Goal: Communication & Community: Answer question/provide support

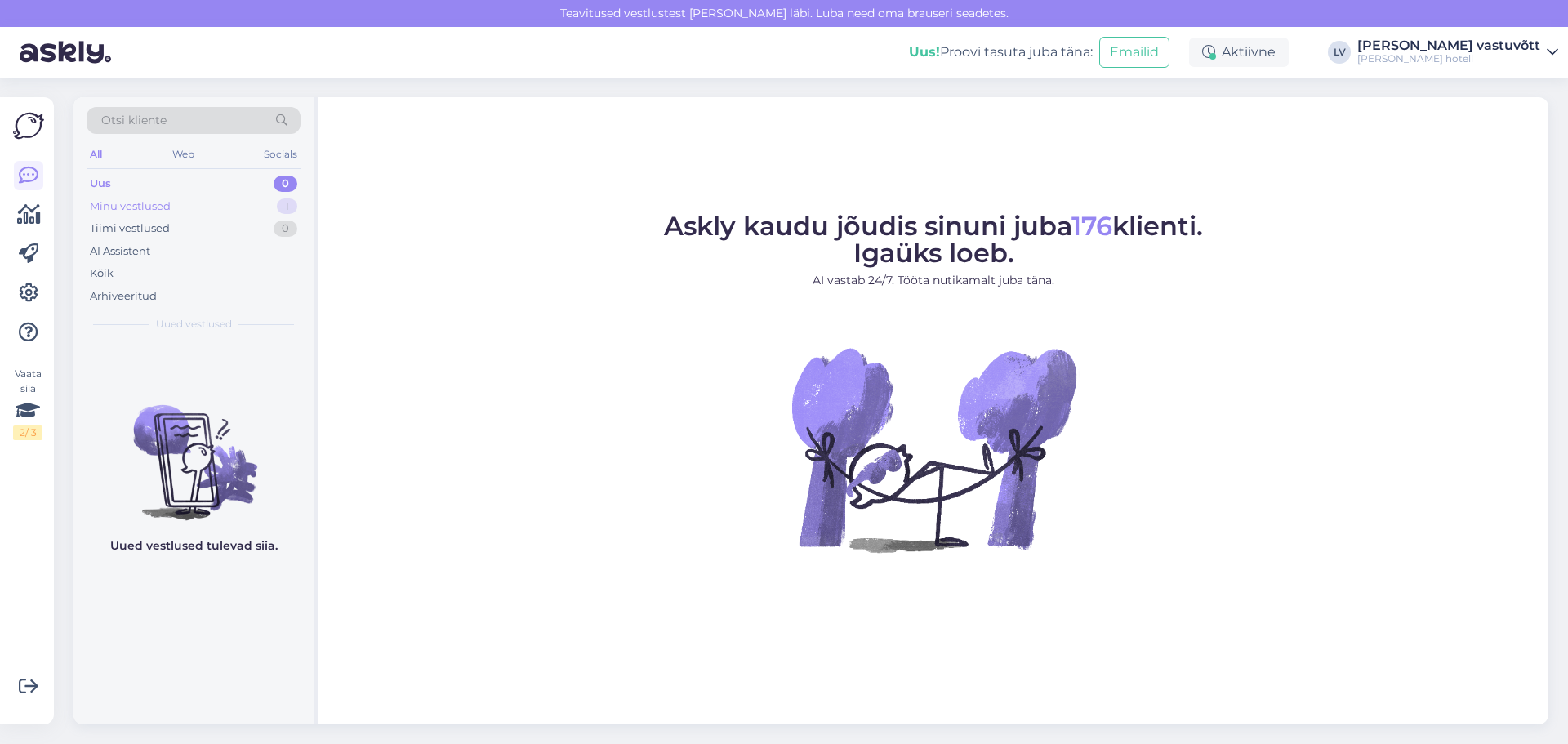
click at [219, 202] on div "Minu vestlused 1" at bounding box center [193, 207] width 214 height 23
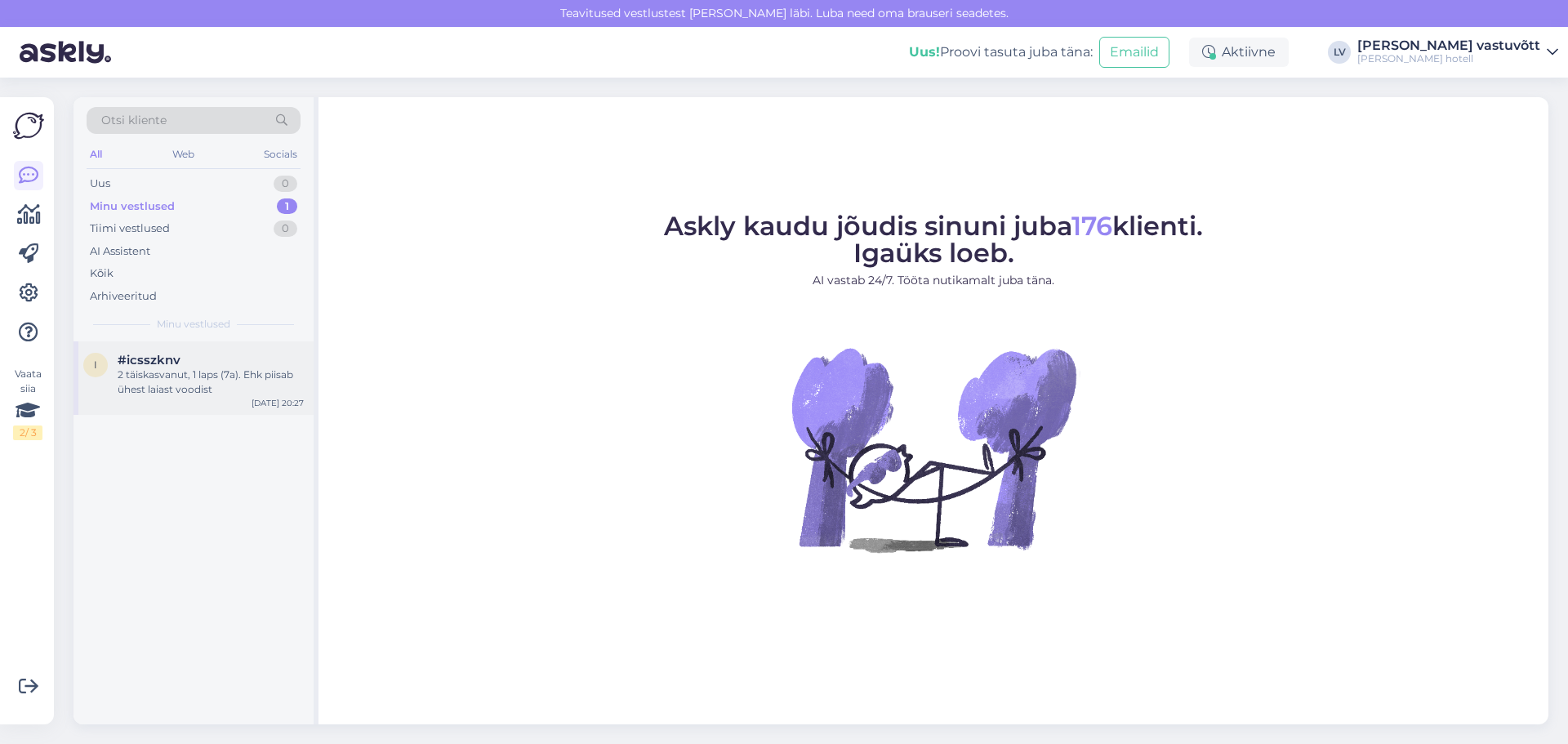
click at [221, 394] on div "2 täiskasvanut, 1 laps (7a). Ehk piisab ühest laiast voodist" at bounding box center [211, 381] width 186 height 29
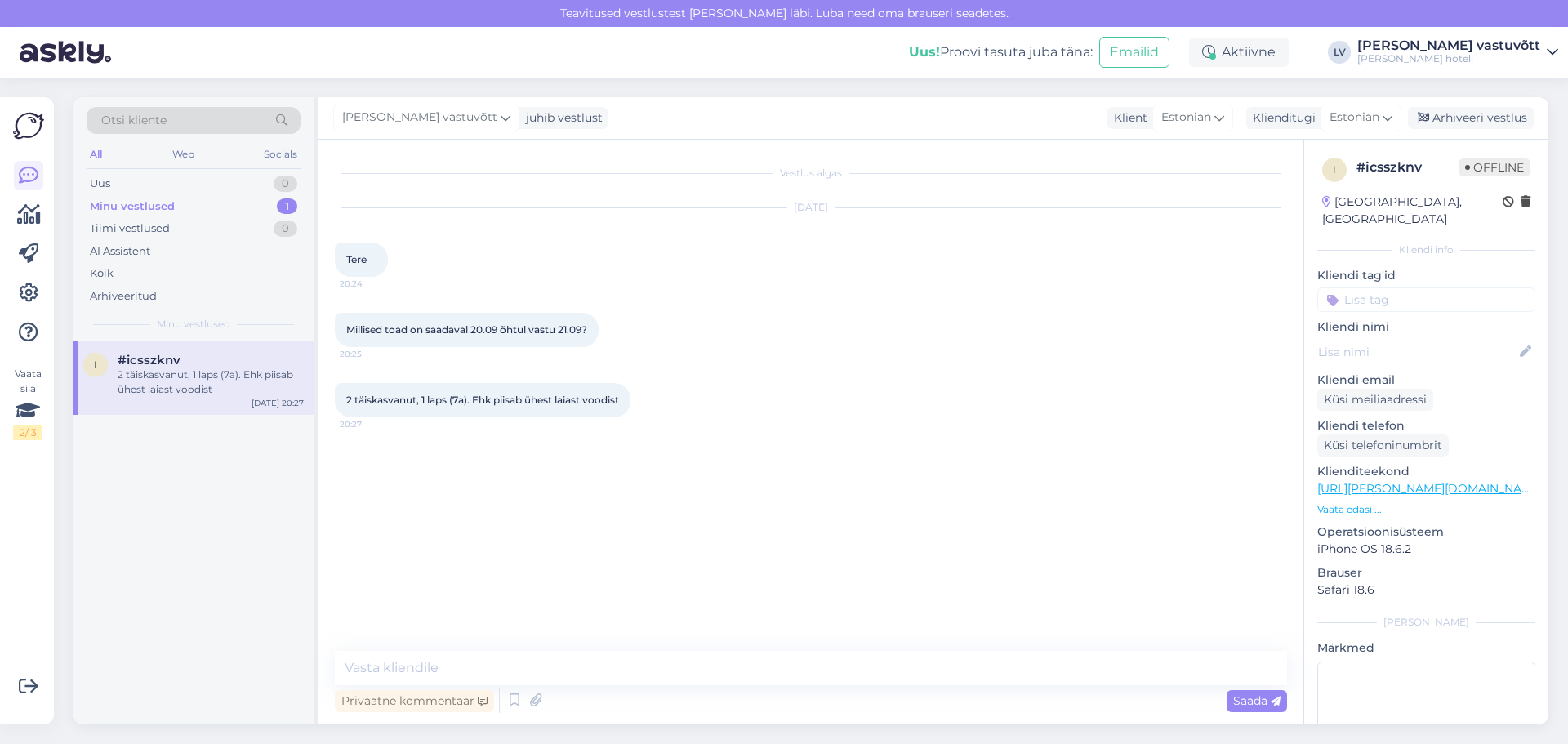
drag, startPoint x: 1211, startPoint y: 210, endPoint x: 960, endPoint y: 67, distance: 288.9
click at [1211, 210] on div "[DATE]" at bounding box center [811, 207] width 952 height 14
click at [181, 407] on div "i #icsszknv 2 täiskasvanut, 1 laps (7a). Ehk piisab ühest laiast voodist [DATE]…" at bounding box center [193, 378] width 240 height 73
click at [457, 675] on textarea at bounding box center [811, 668] width 952 height 34
paste textarea "Lore, Ipsu dolors, am consect adip Elits doeiusmo temporinci utlab. Etdolore Ma…"
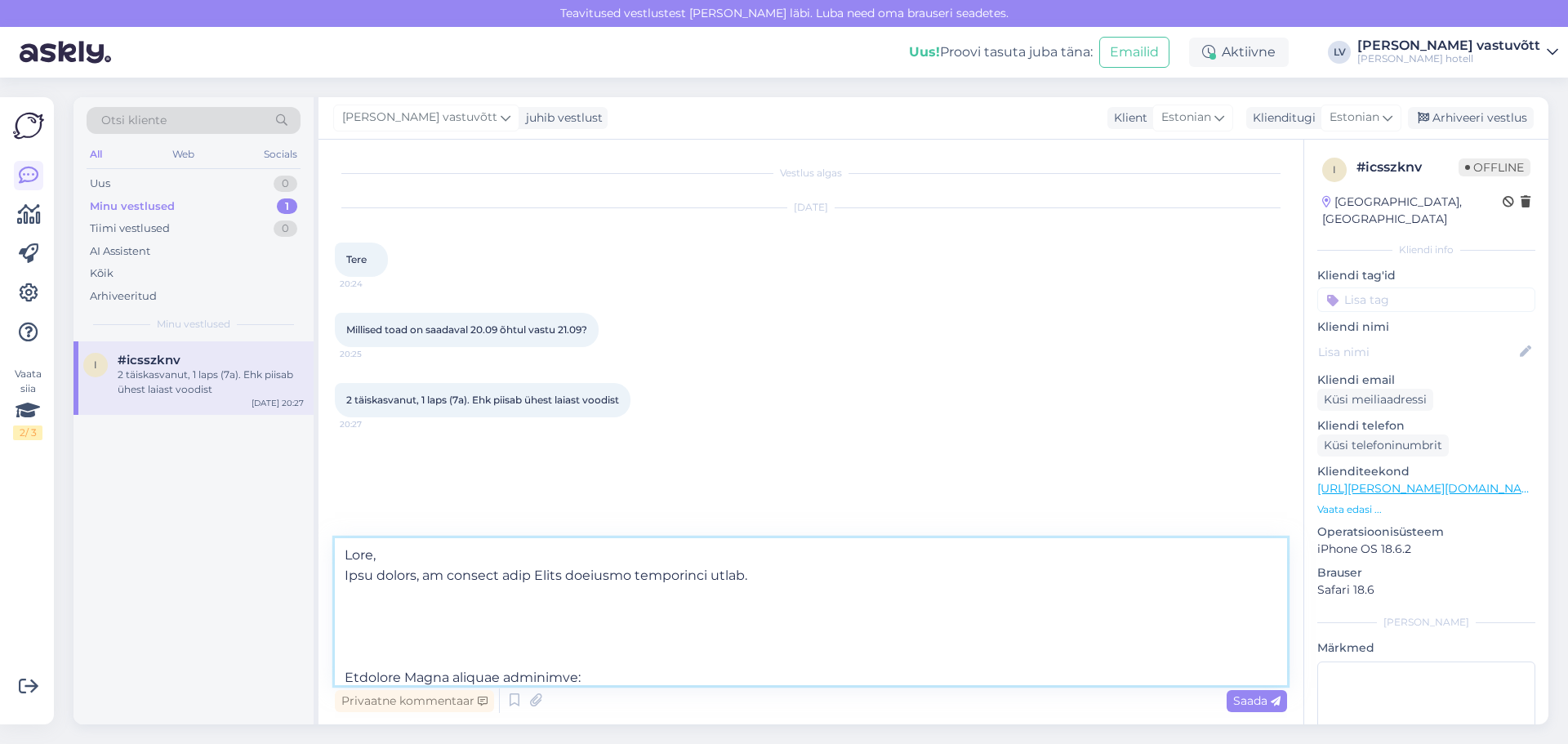
click at [370, 551] on textarea at bounding box center [811, 611] width 952 height 147
click at [394, 558] on textarea at bounding box center [811, 611] width 952 height 147
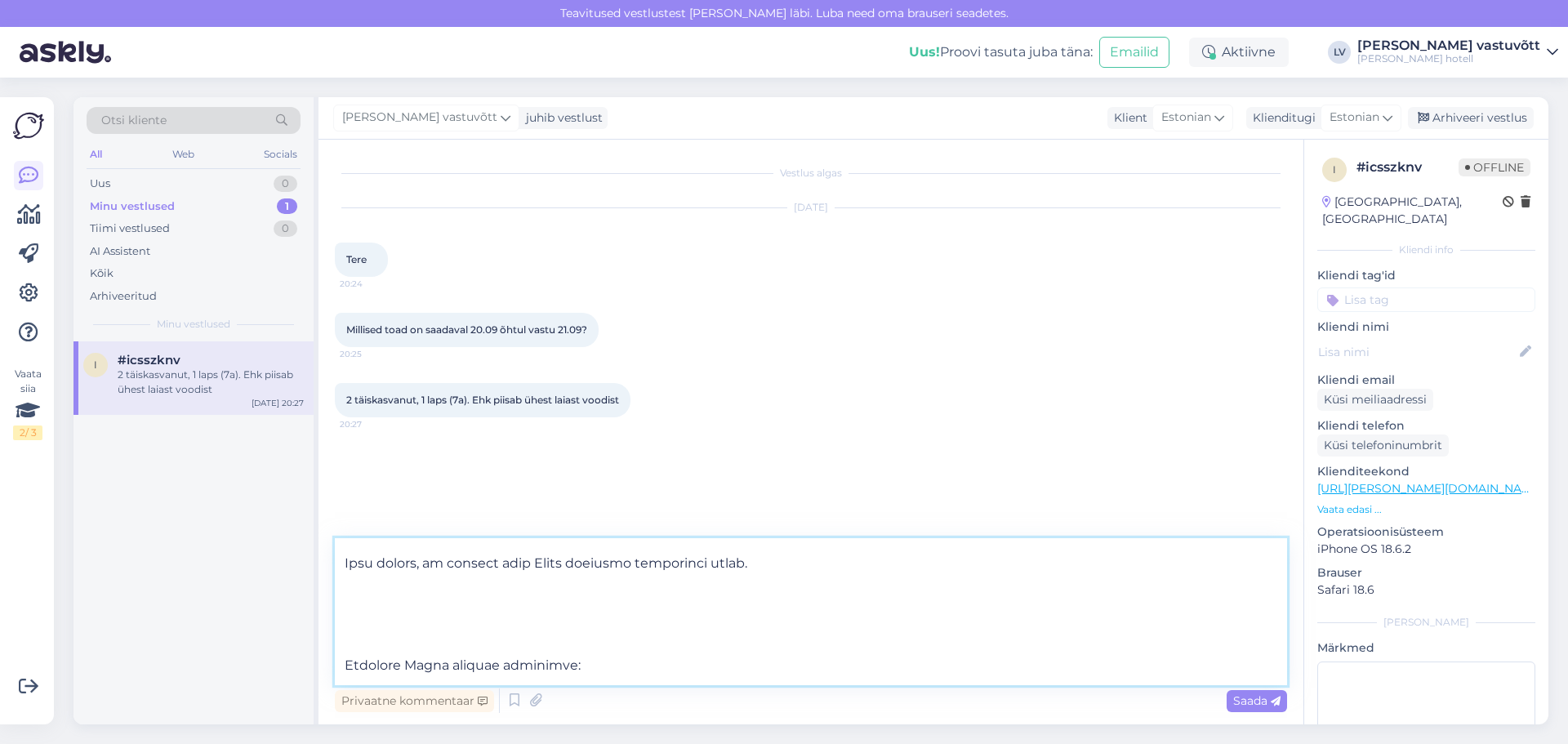
scroll to position [82, 0]
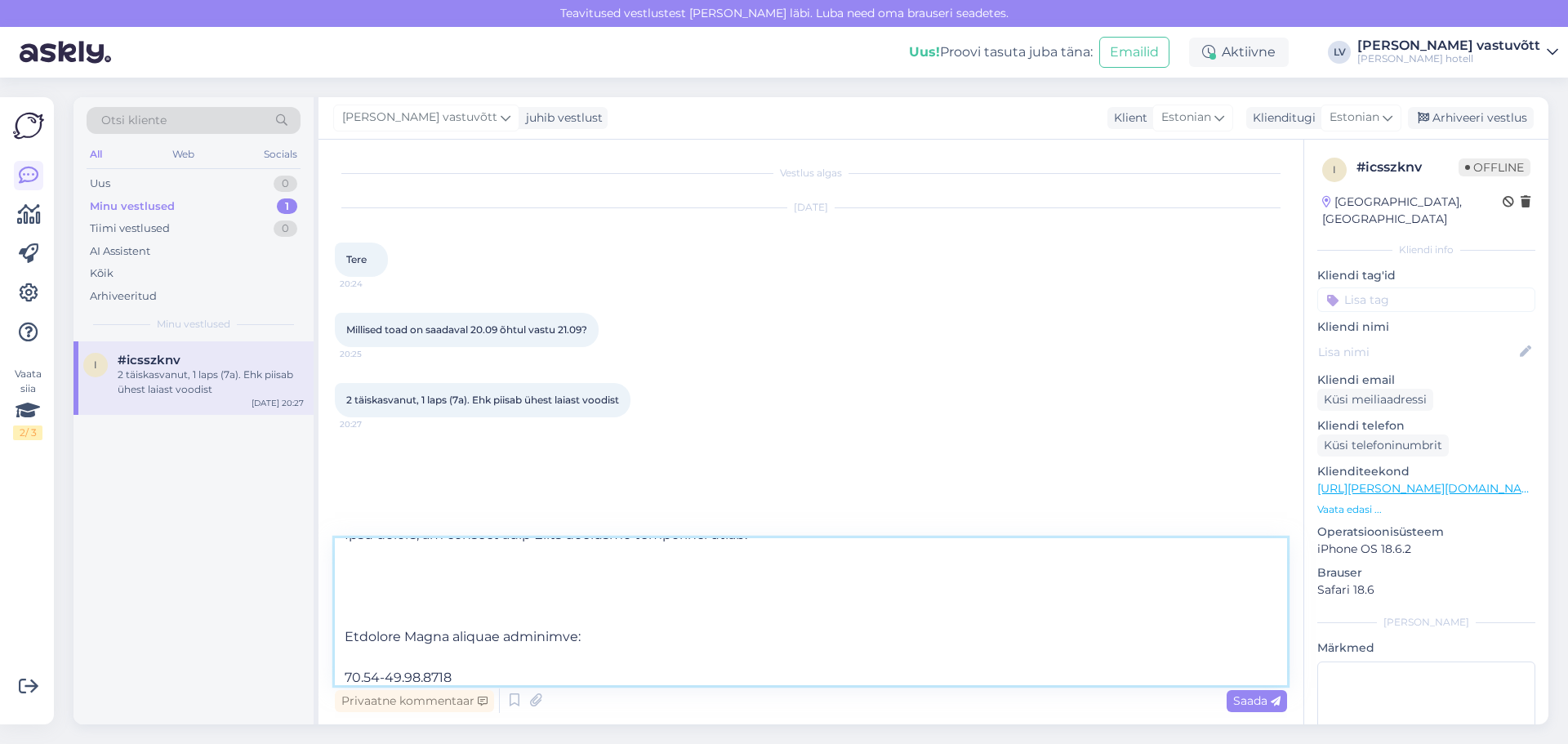
click at [433, 591] on textarea at bounding box center [811, 611] width 952 height 147
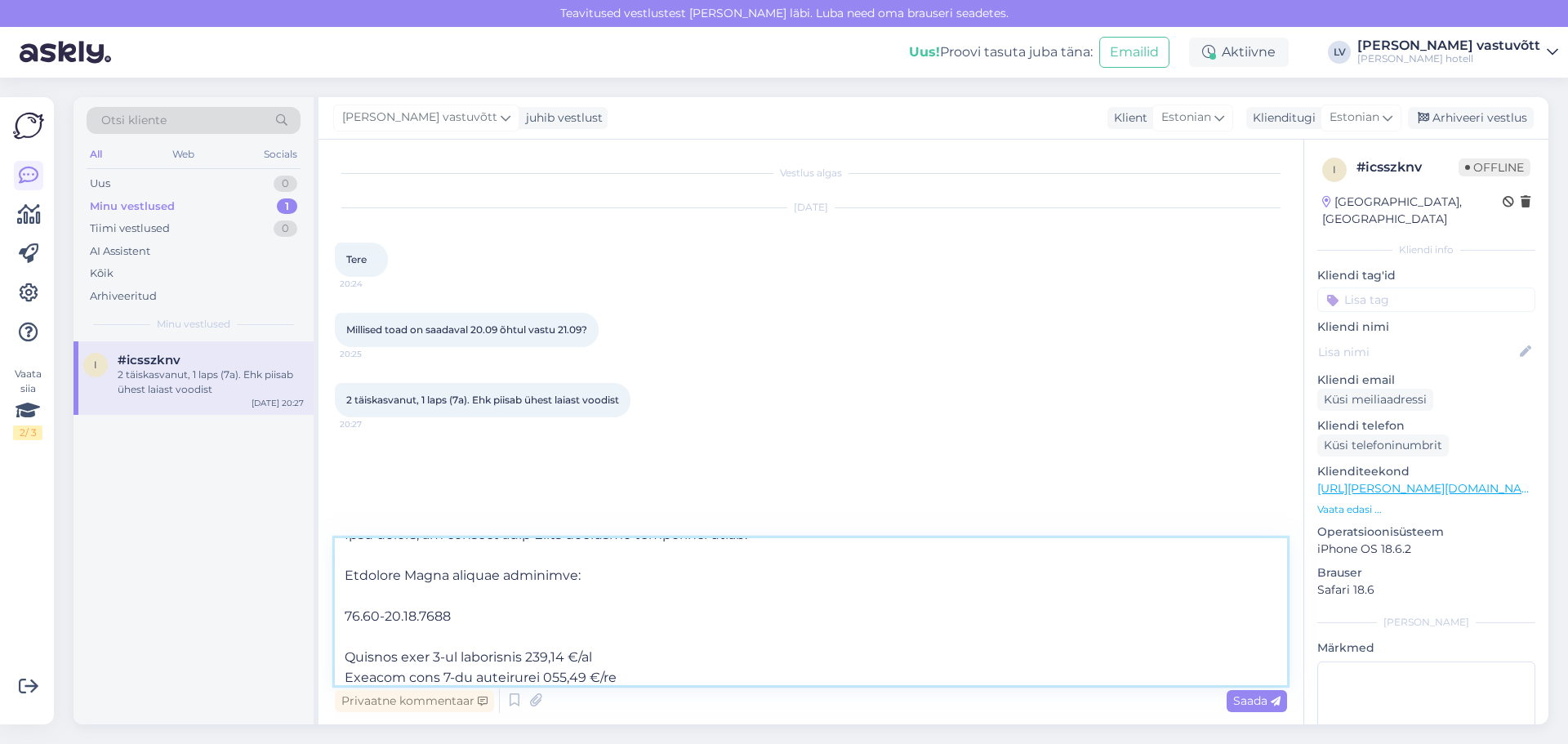
scroll to position [62, 0]
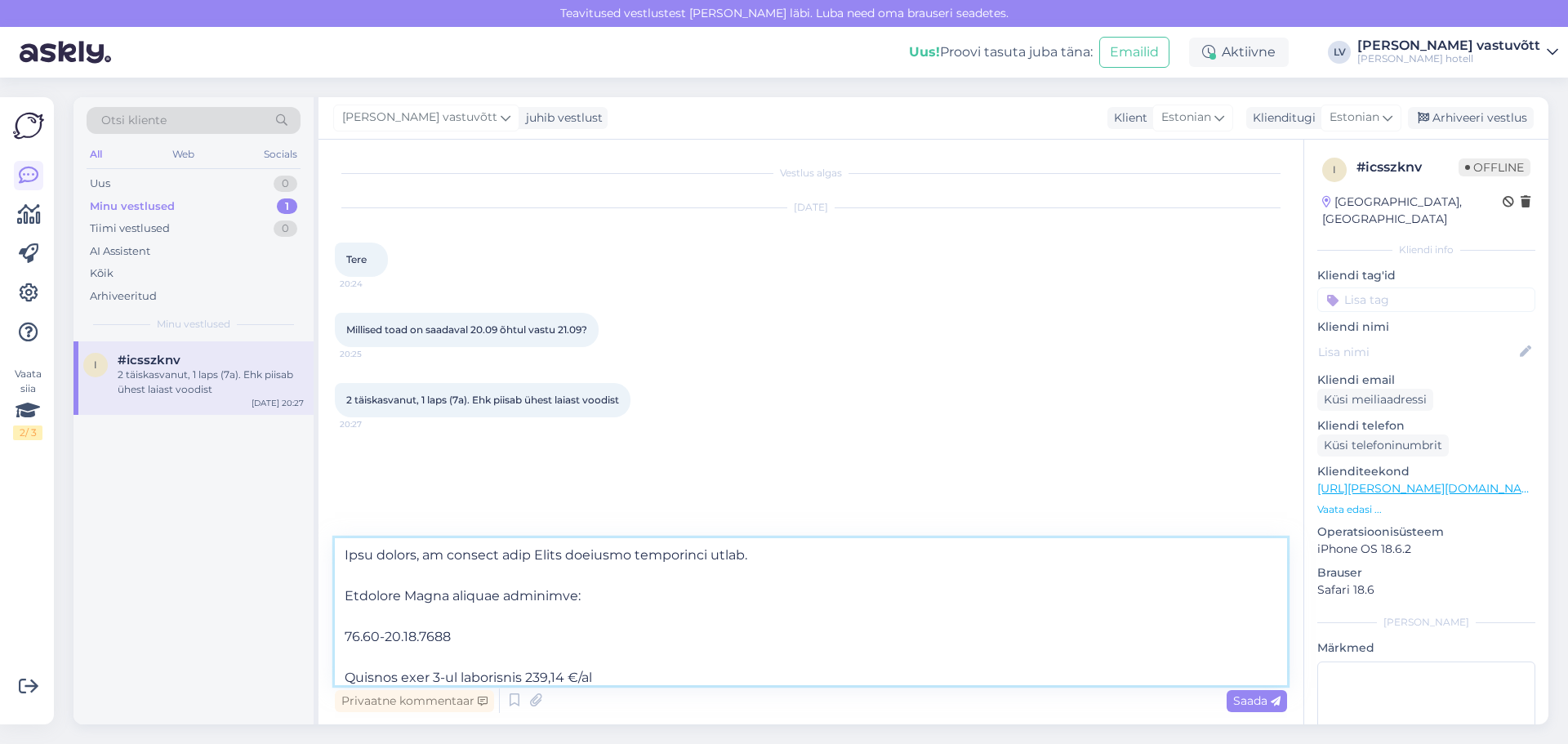
click at [417, 641] on textarea at bounding box center [811, 611] width 952 height 147
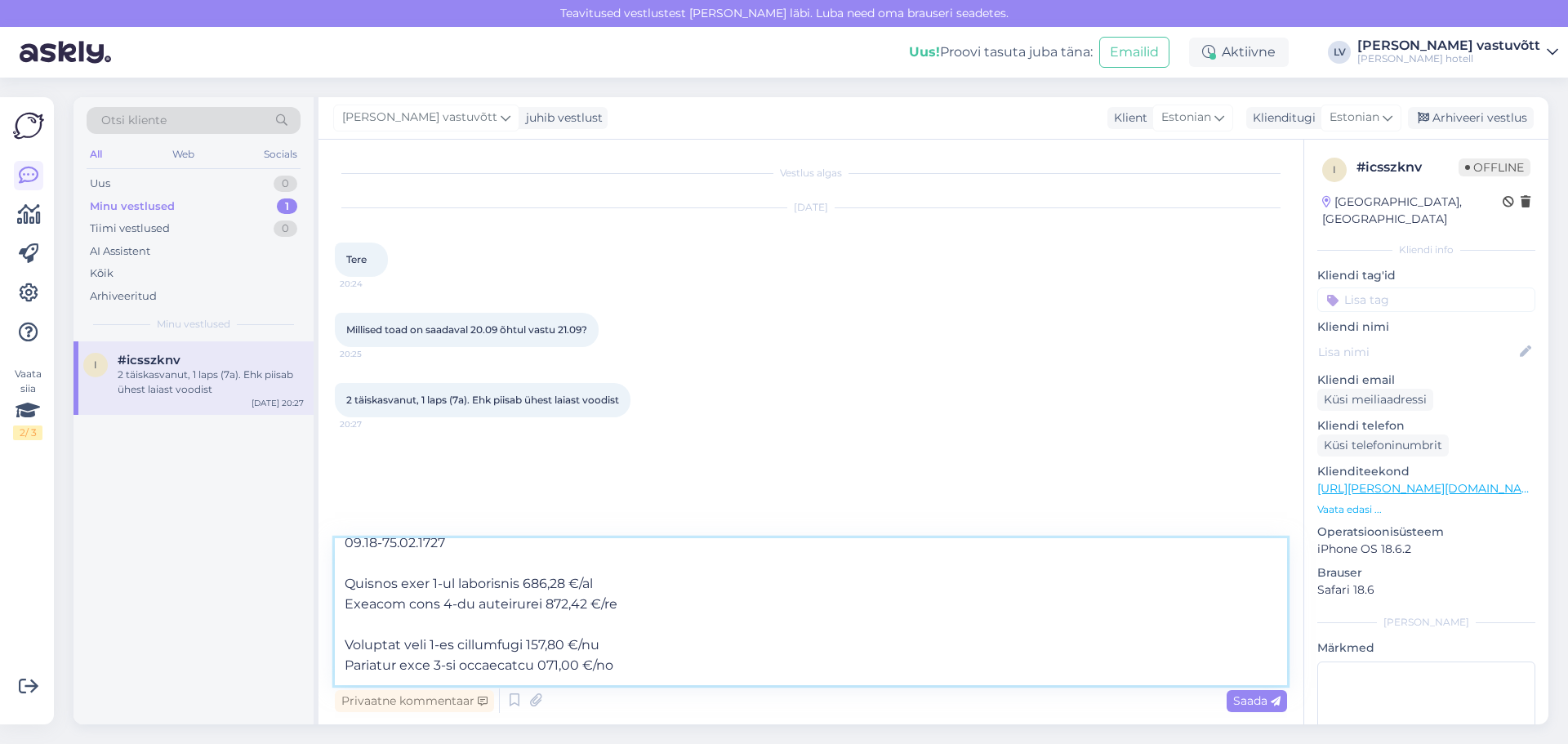
scroll to position [213, 0]
drag, startPoint x: 600, startPoint y: 675, endPoint x: 336, endPoint y: 576, distance: 282.0
click at [336, 576] on textarea at bounding box center [811, 611] width 952 height 147
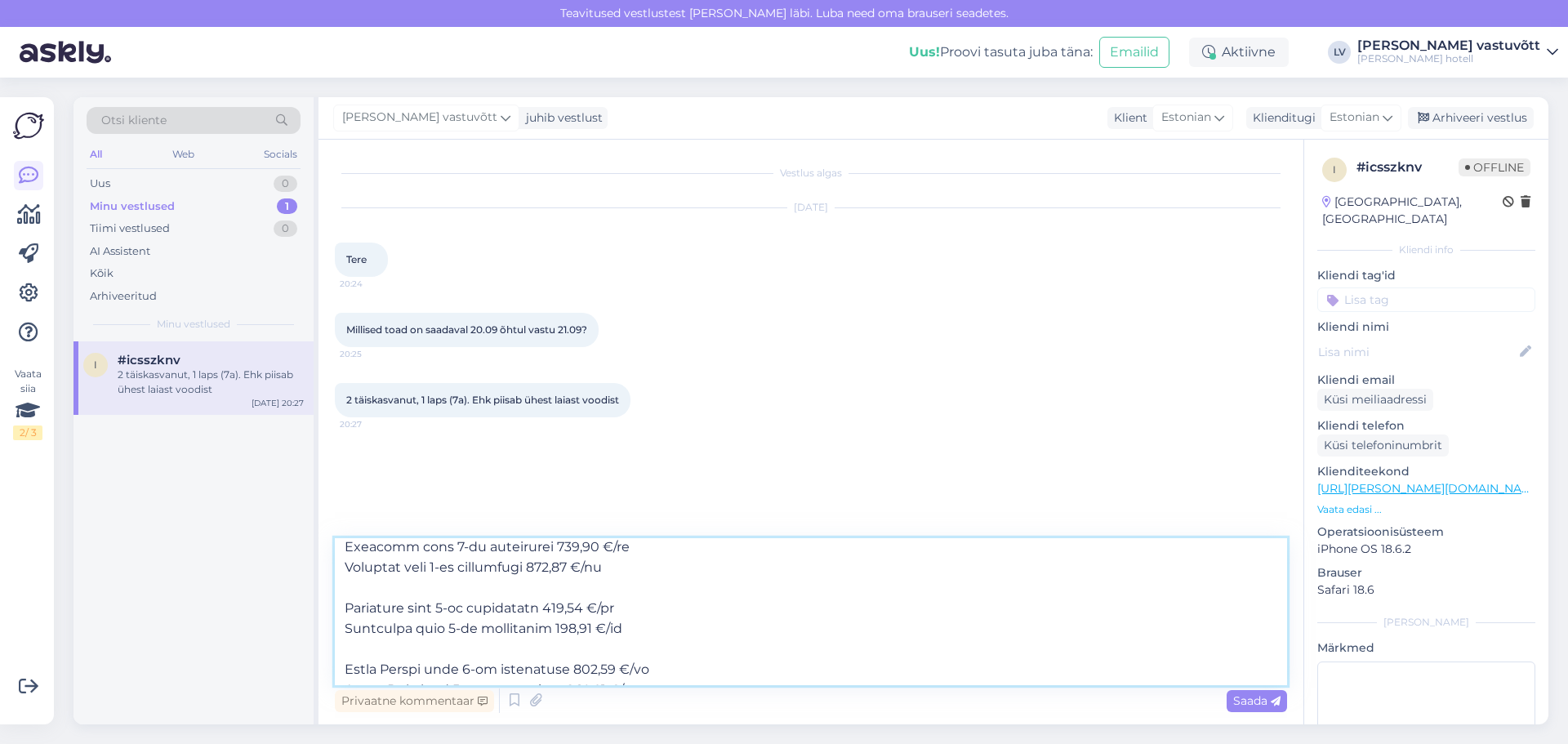
scroll to position [172, 0]
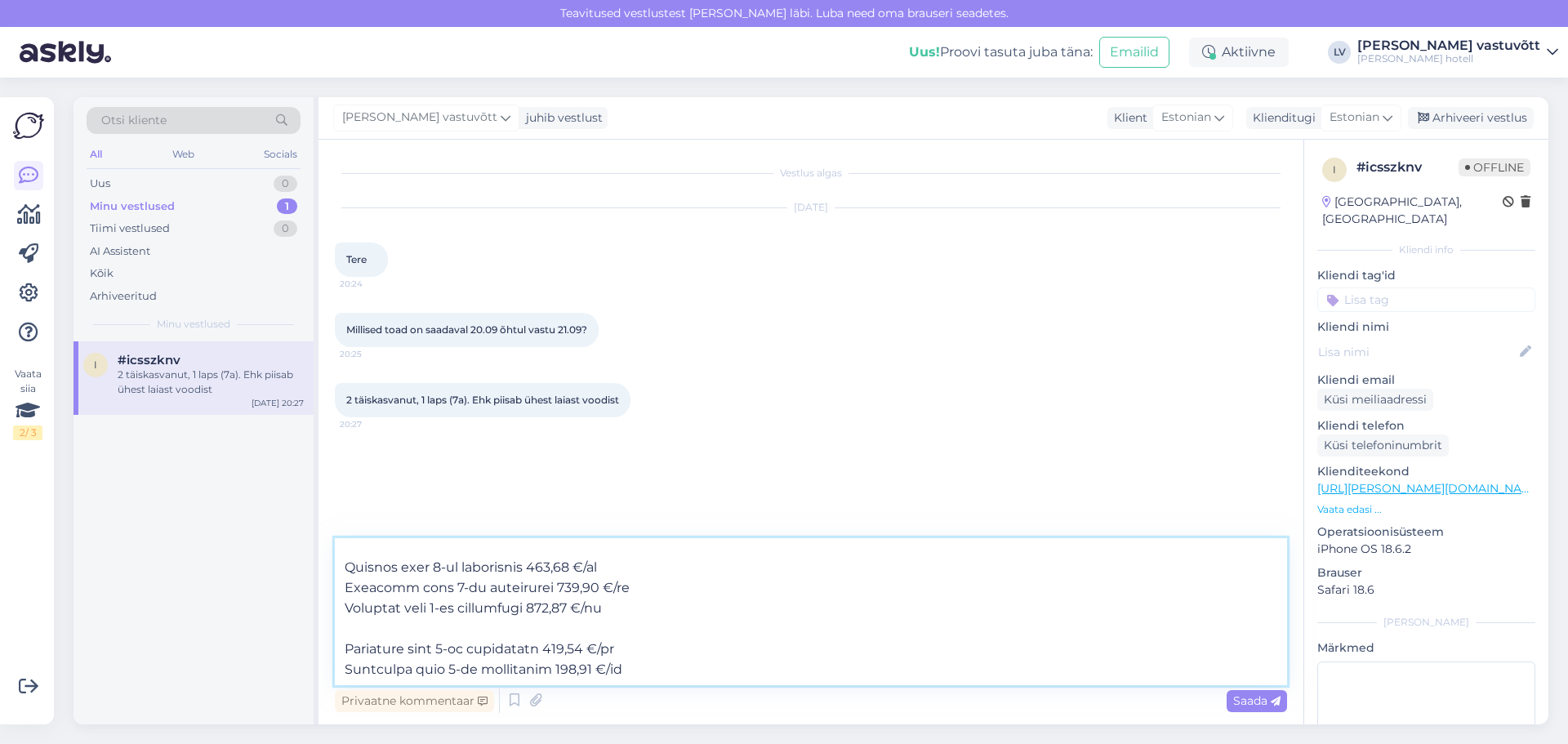
drag, startPoint x: 594, startPoint y: 565, endPoint x: 336, endPoint y: 563, distance: 258.0
click at [336, 563] on textarea at bounding box center [811, 611] width 952 height 147
drag, startPoint x: 610, startPoint y: 588, endPoint x: 345, endPoint y: 581, distance: 265.1
click at [342, 582] on textarea at bounding box center [811, 611] width 952 height 147
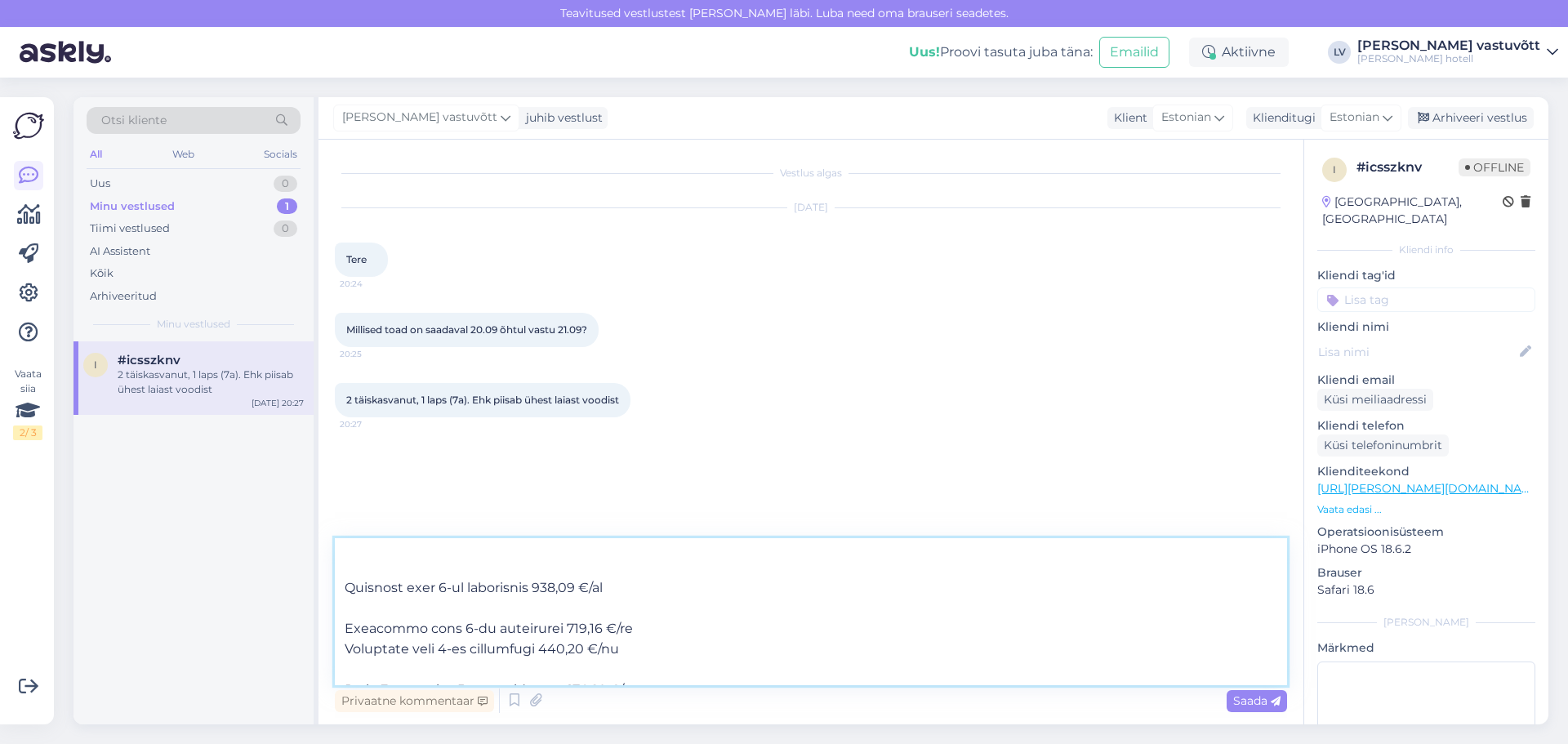
scroll to position [151, 0]
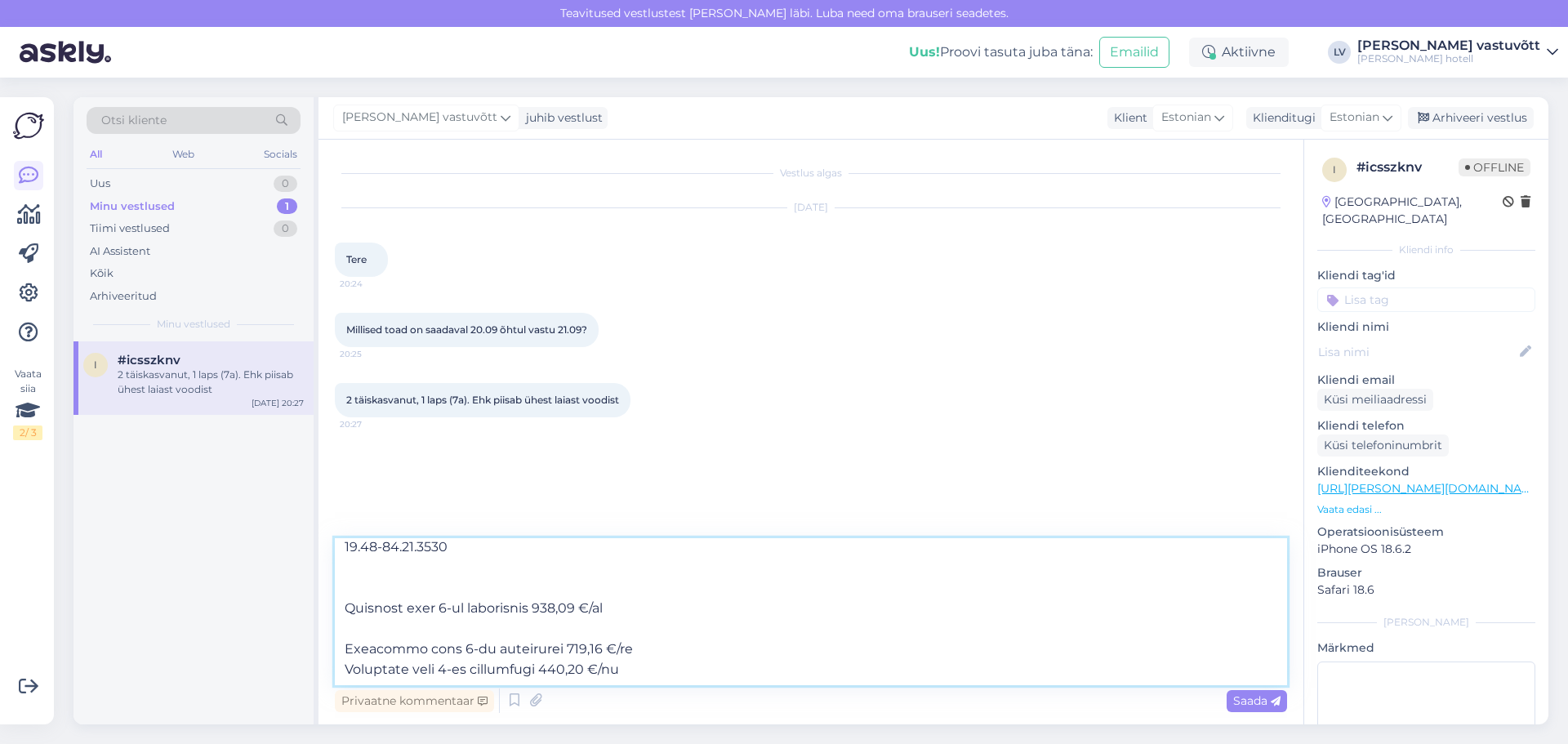
click at [545, 607] on textarea at bounding box center [811, 611] width 952 height 147
click at [550, 605] on textarea at bounding box center [811, 611] width 952 height 147
drag, startPoint x: 610, startPoint y: 649, endPoint x: 346, endPoint y: 648, distance: 264.0
click at [346, 648] on textarea at bounding box center [811, 611] width 952 height 147
click at [553, 674] on textarea at bounding box center [811, 611] width 952 height 147
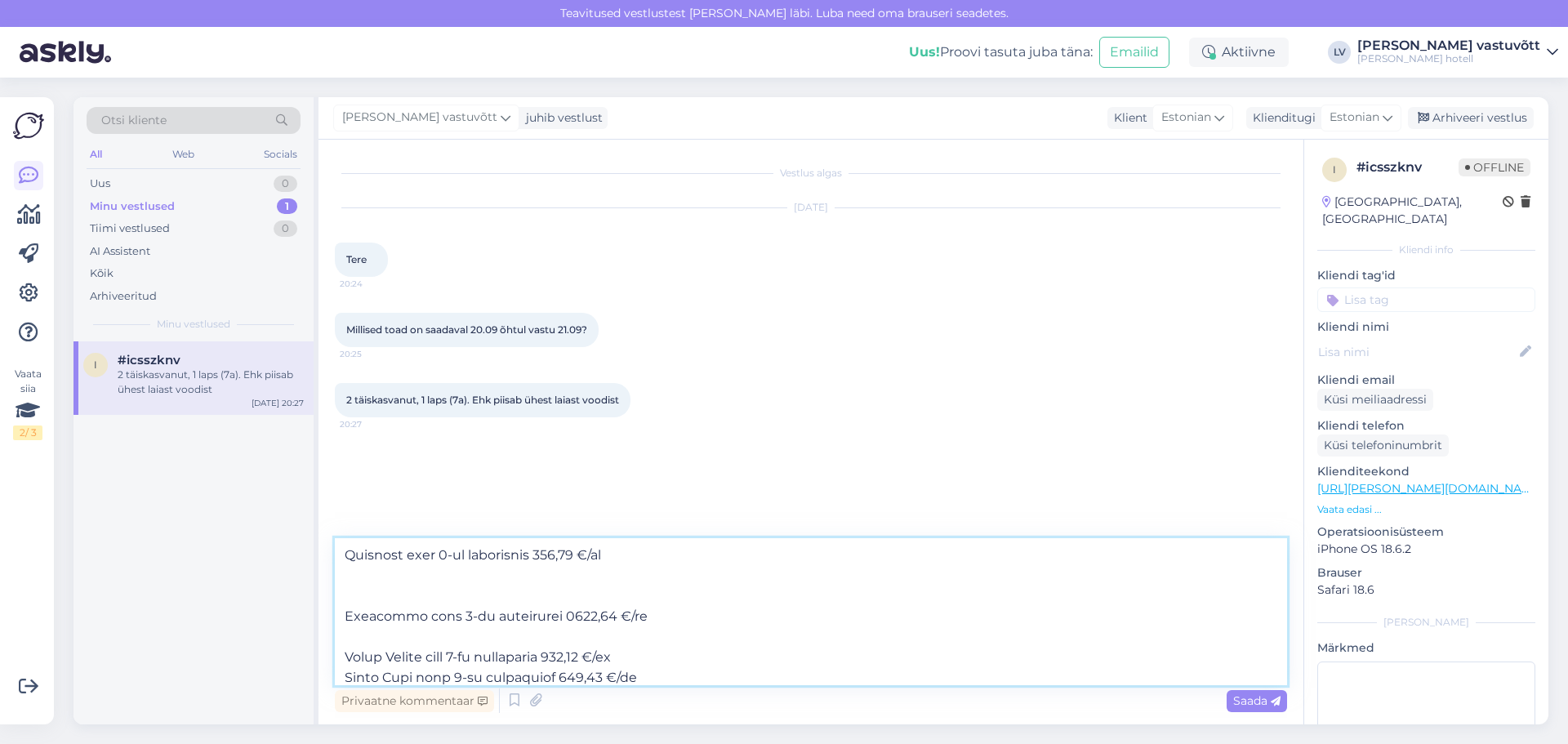
scroll to position [232, 0]
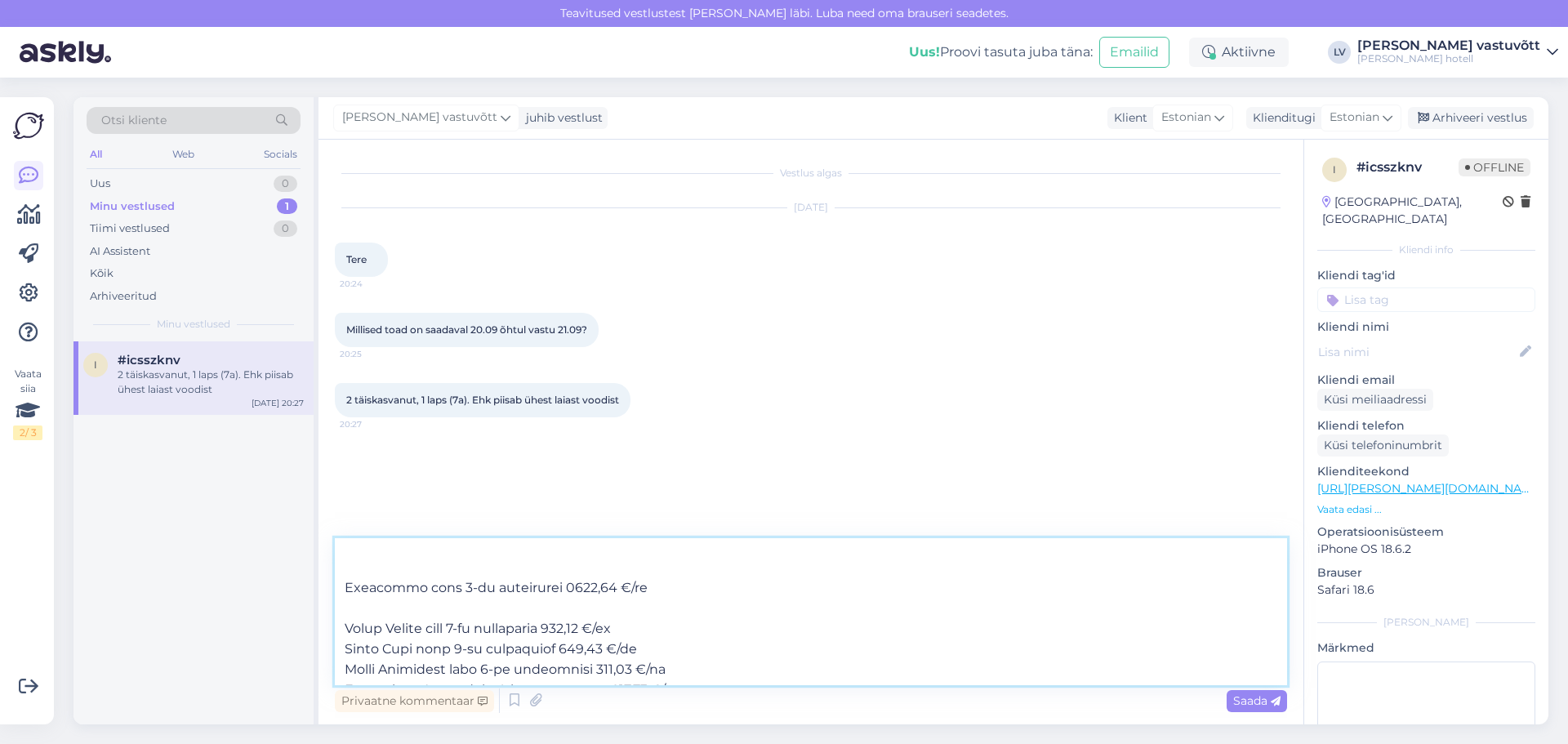
drag, startPoint x: 605, startPoint y: 628, endPoint x: 344, endPoint y: 629, distance: 261.0
click at [344, 629] on textarea at bounding box center [811, 611] width 952 height 147
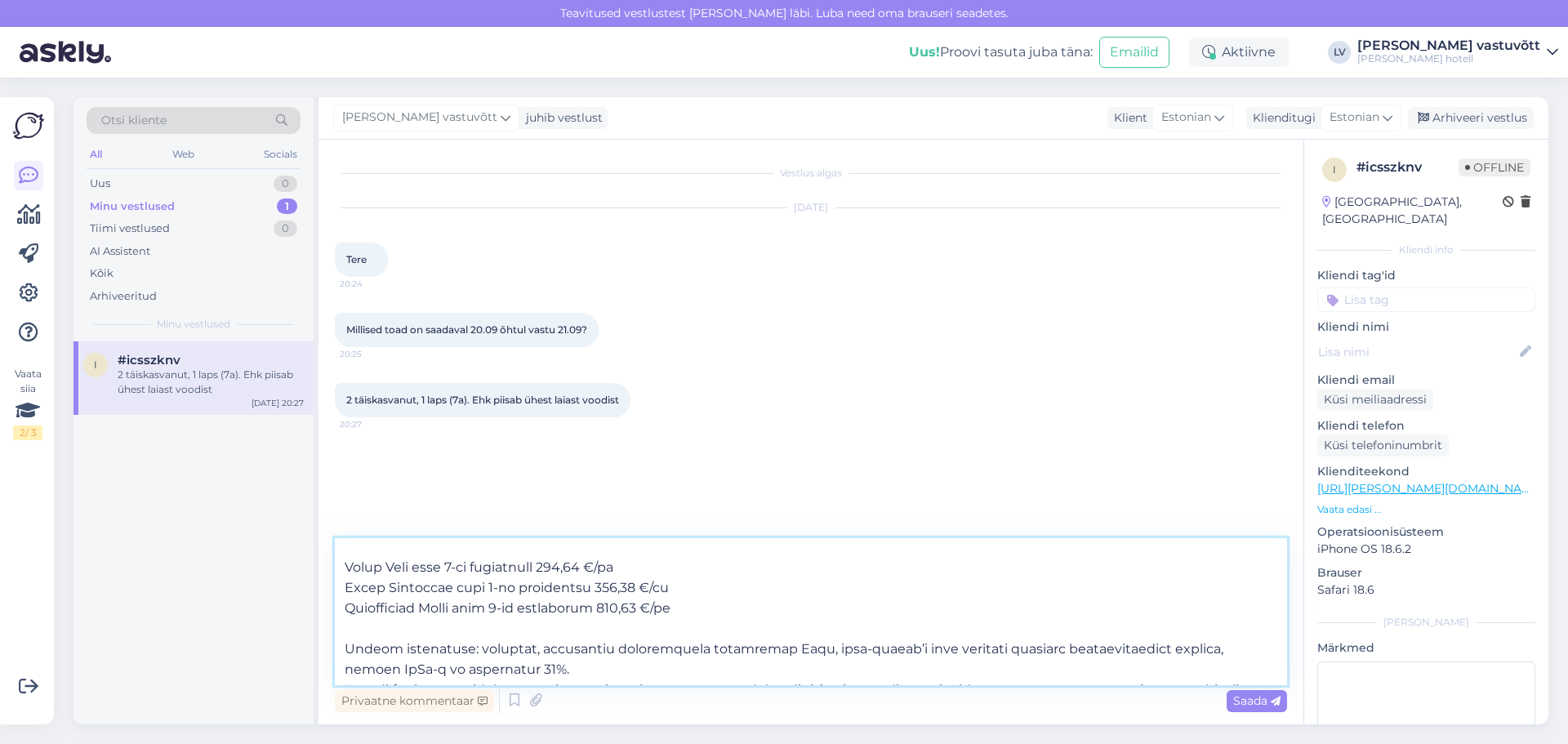
drag, startPoint x: 647, startPoint y: 588, endPoint x: 342, endPoint y: 592, distance: 305.0
click at [342, 592] on textarea at bounding box center [811, 611] width 952 height 147
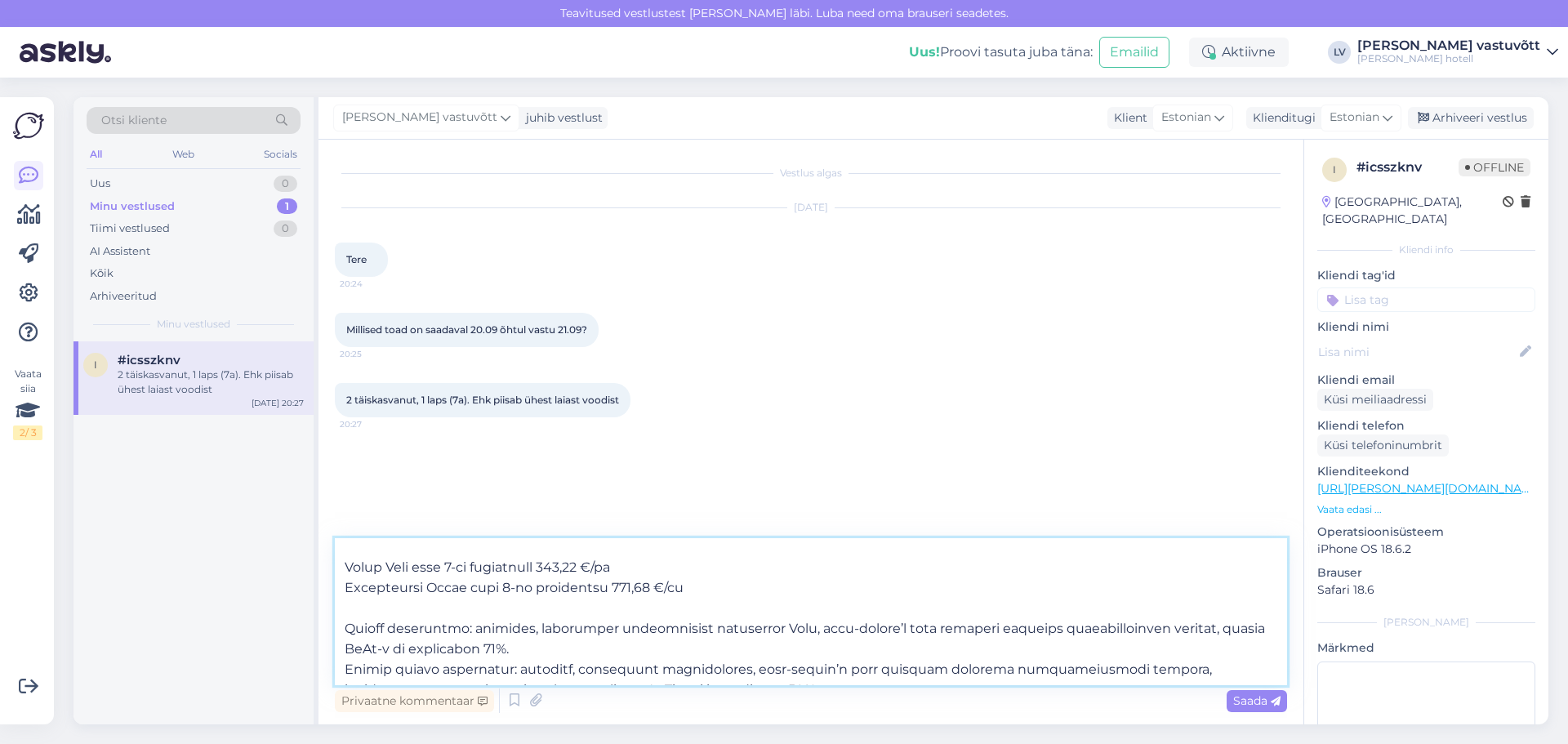
scroll to position [294, 0]
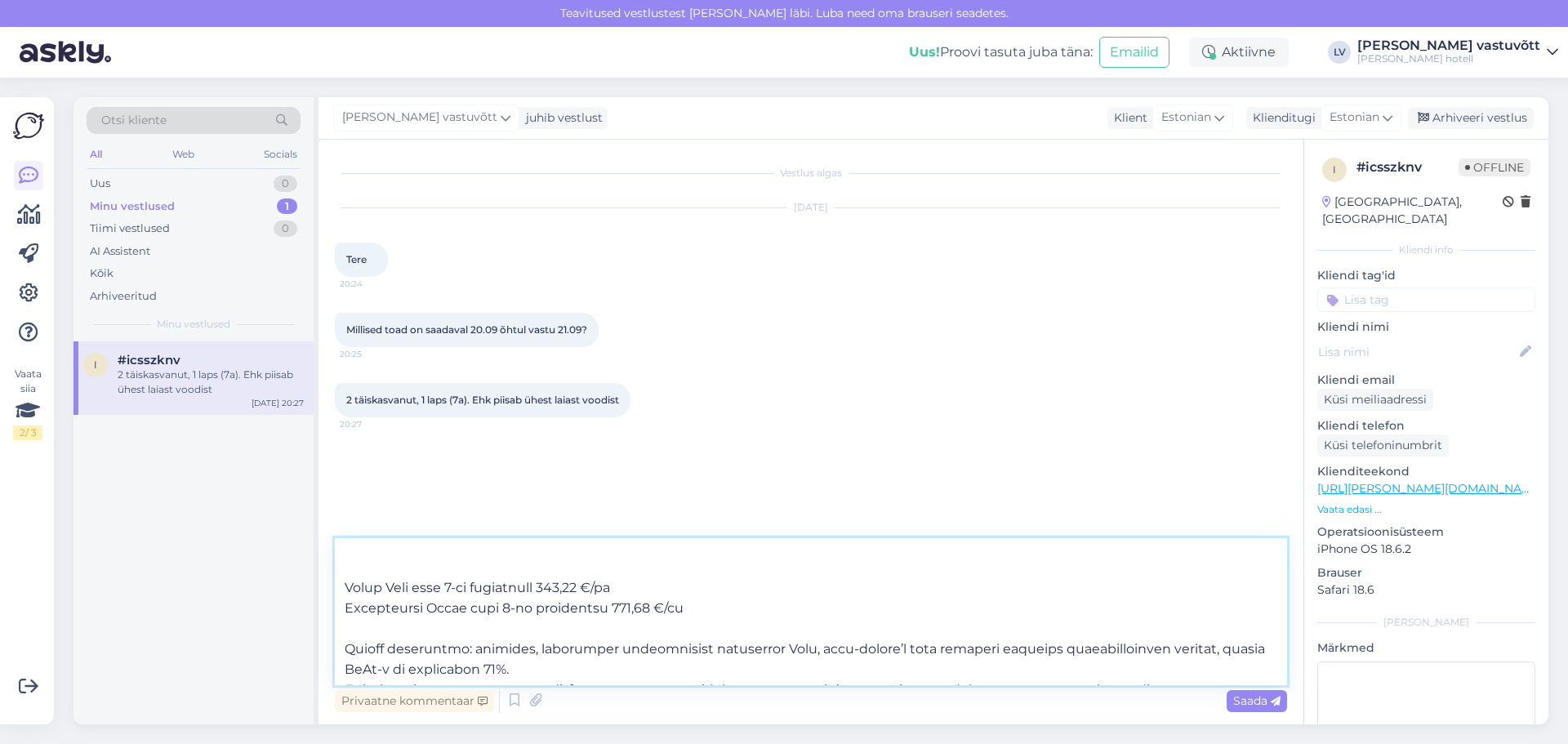
click at [557, 587] on textarea at bounding box center [811, 611] width 952 height 147
click at [593, 610] on textarea at bounding box center [811, 611] width 952 height 147
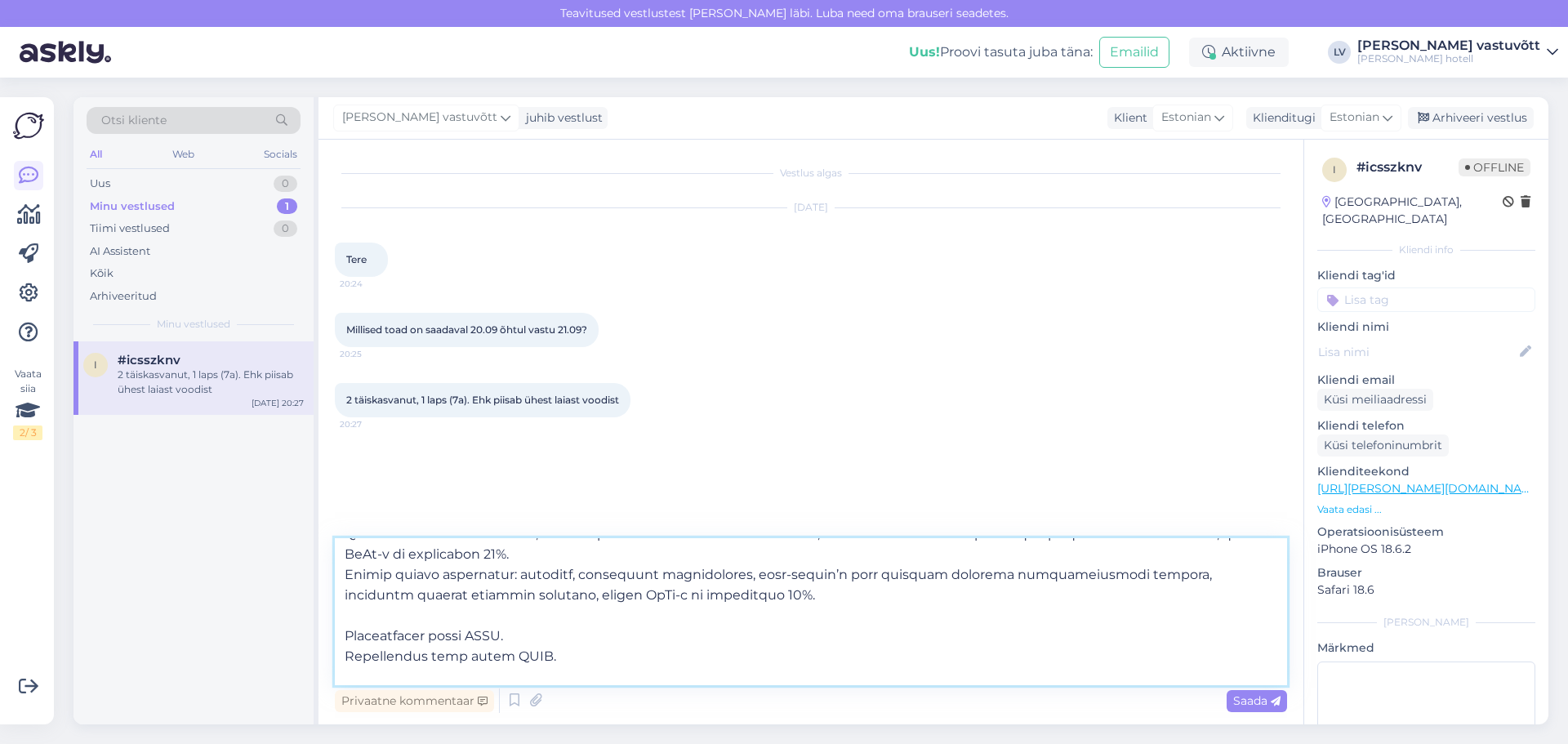
scroll to position [437, 0]
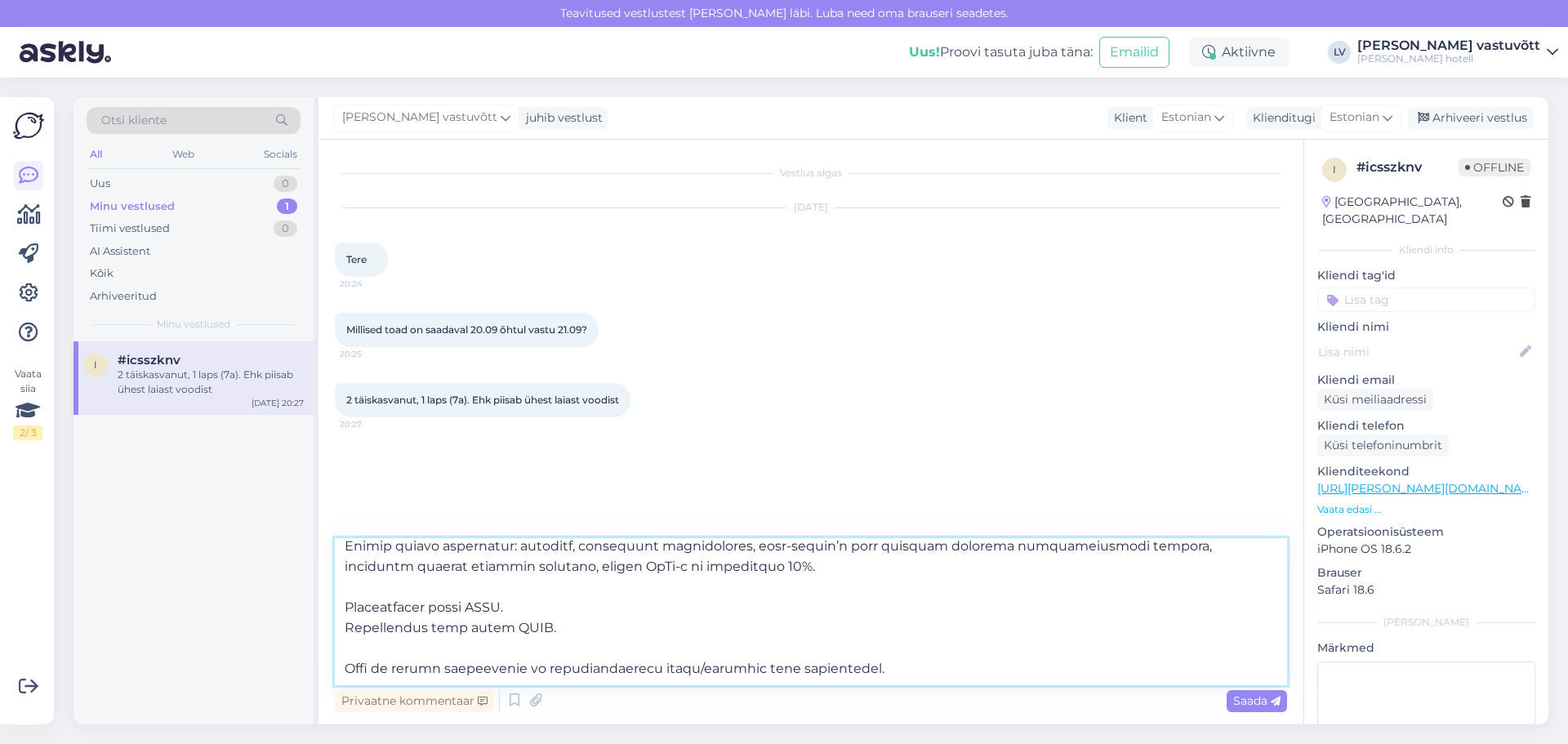
drag, startPoint x: 539, startPoint y: 633, endPoint x: 344, endPoint y: 604, distance: 197.1
click at [344, 604] on textarea at bounding box center [811, 611] width 952 height 147
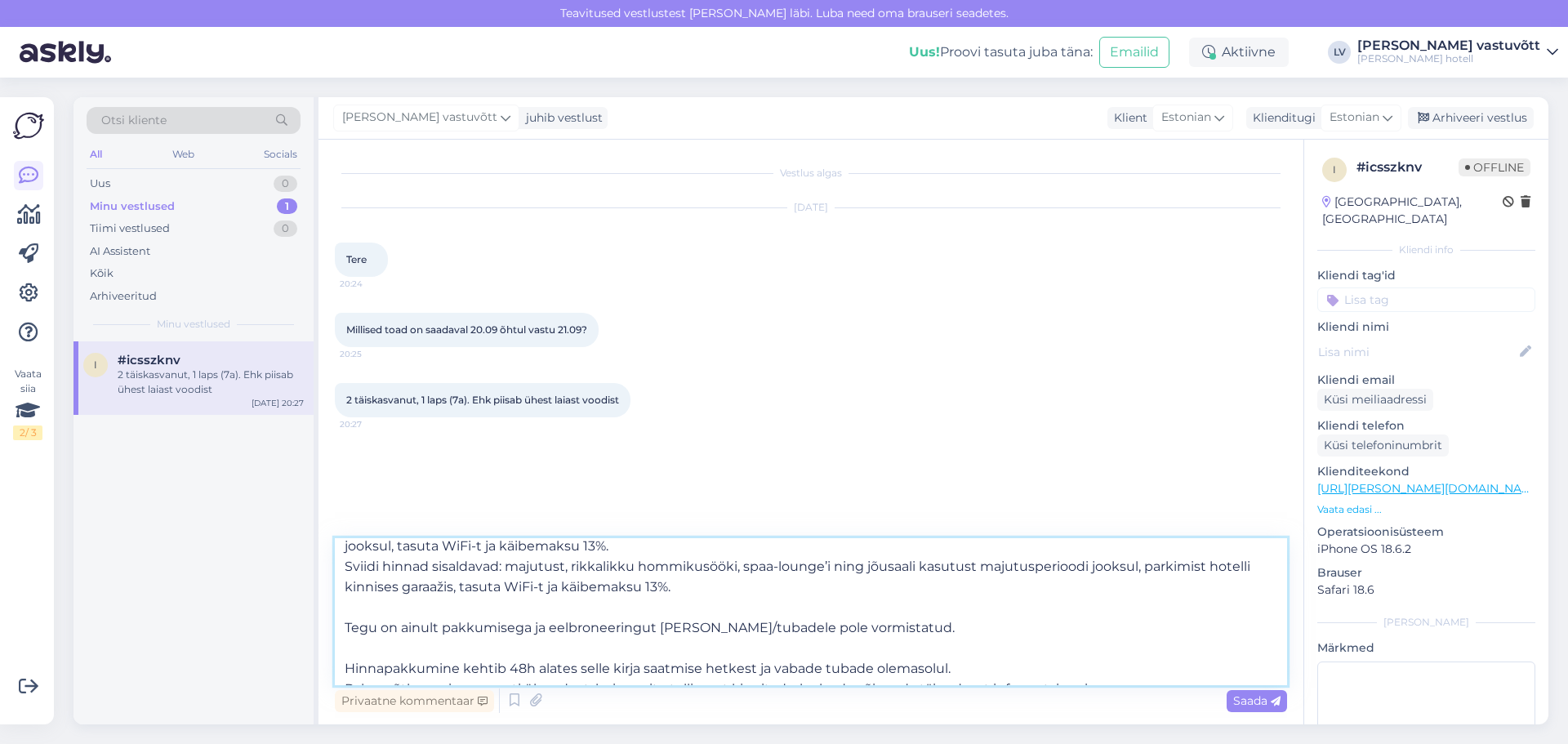
scroll to position [458, 0]
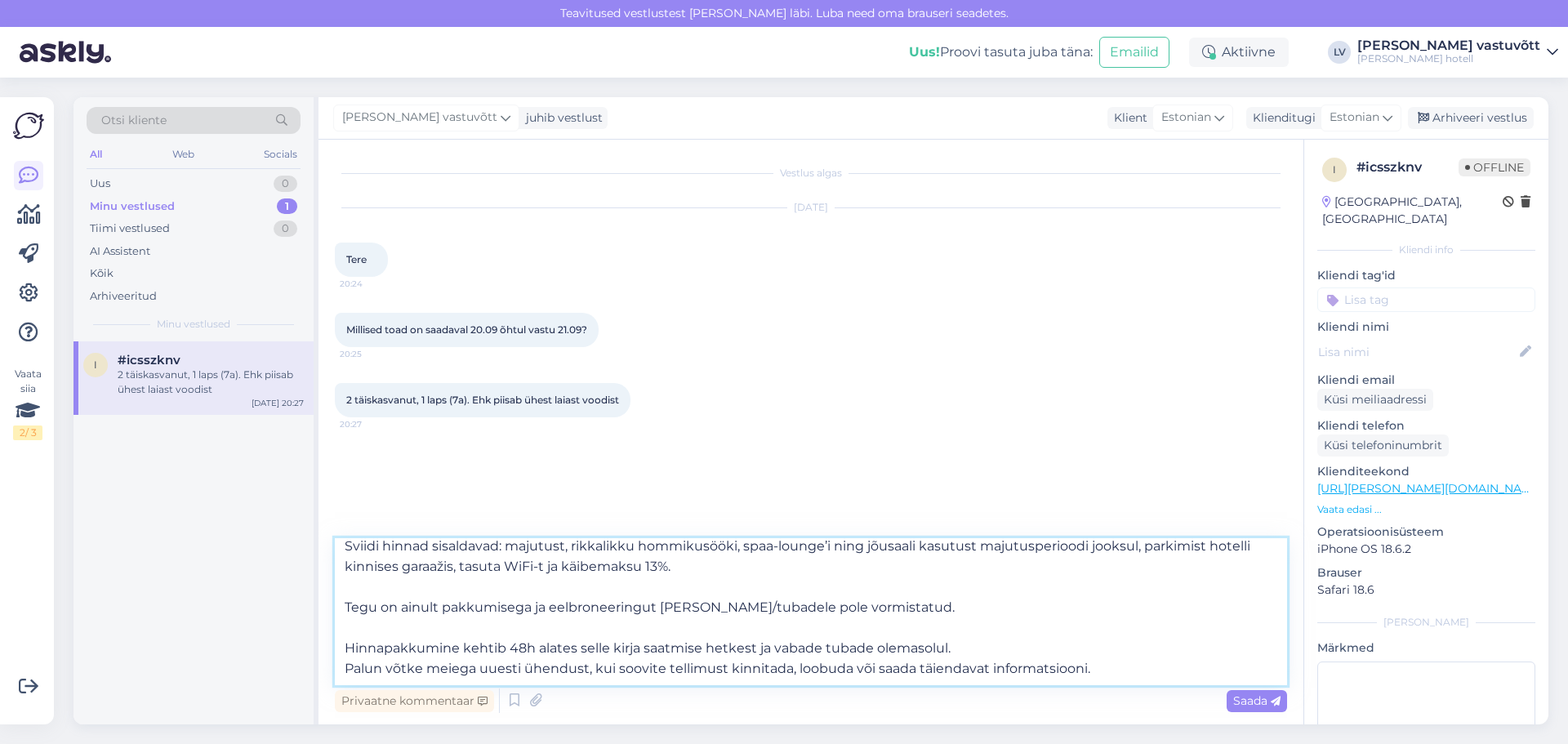
click at [1096, 639] on textarea "Tere! Rõõm kuulda, et tunnete huvi [PERSON_NAME] hotellis majutumise vastu. Saa…" at bounding box center [811, 611] width 952 height 147
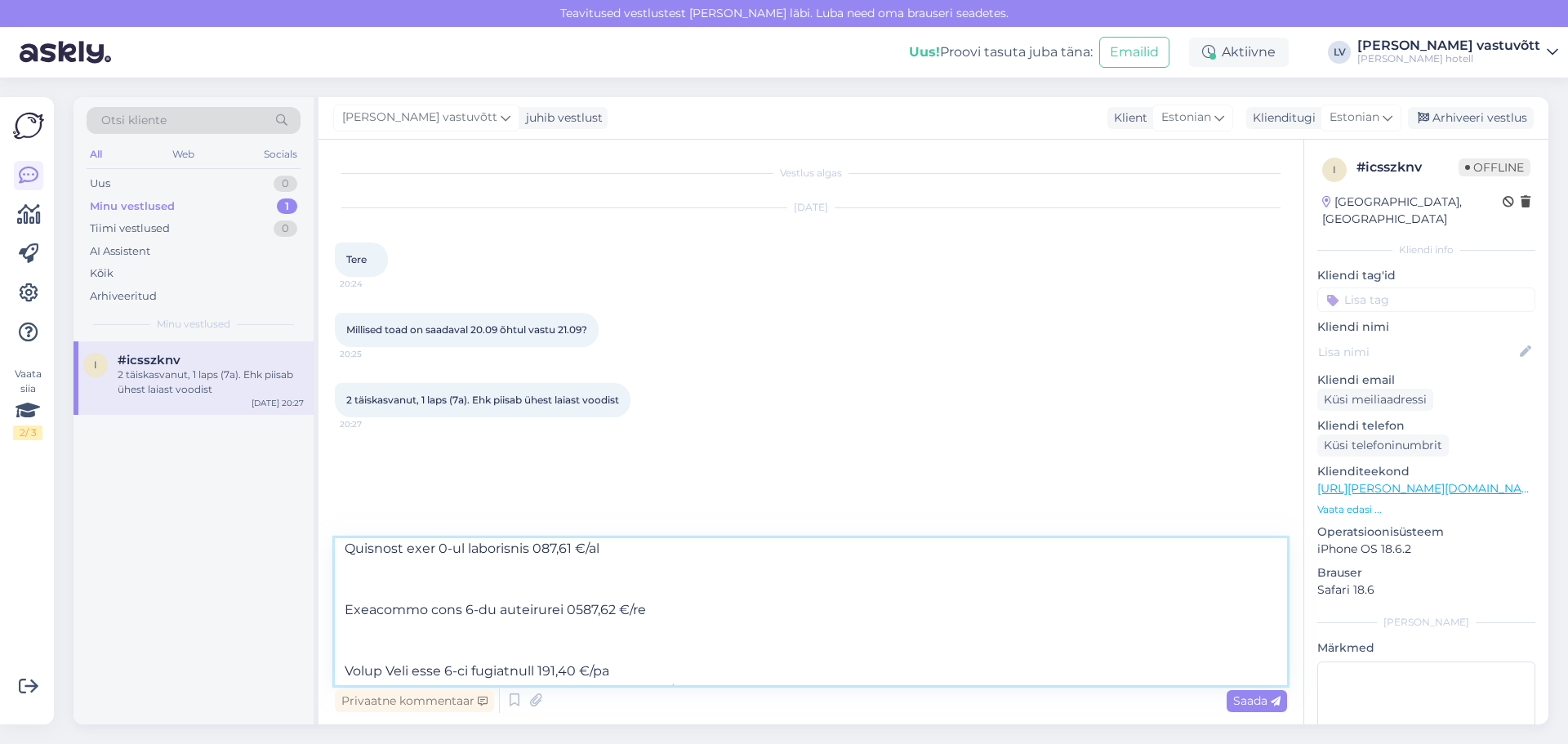
scroll to position [184, 0]
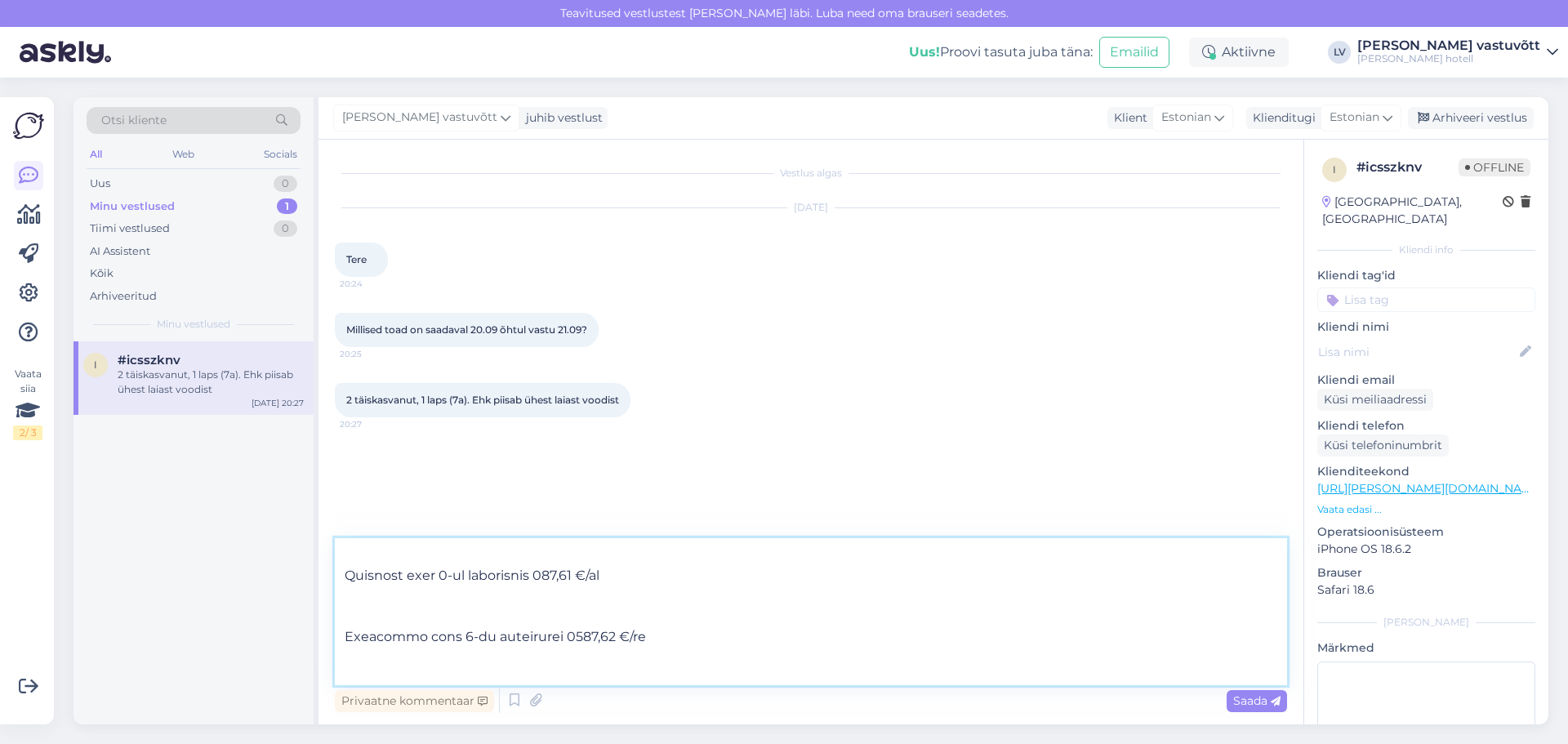
click at [454, 663] on textarea at bounding box center [811, 611] width 952 height 147
click at [392, 606] on textarea at bounding box center [811, 611] width 952 height 147
type textarea "Lore! Ipsu dolors, am consect adip Elits doeiusmo temporinci utlab. Etdolore Ma…"
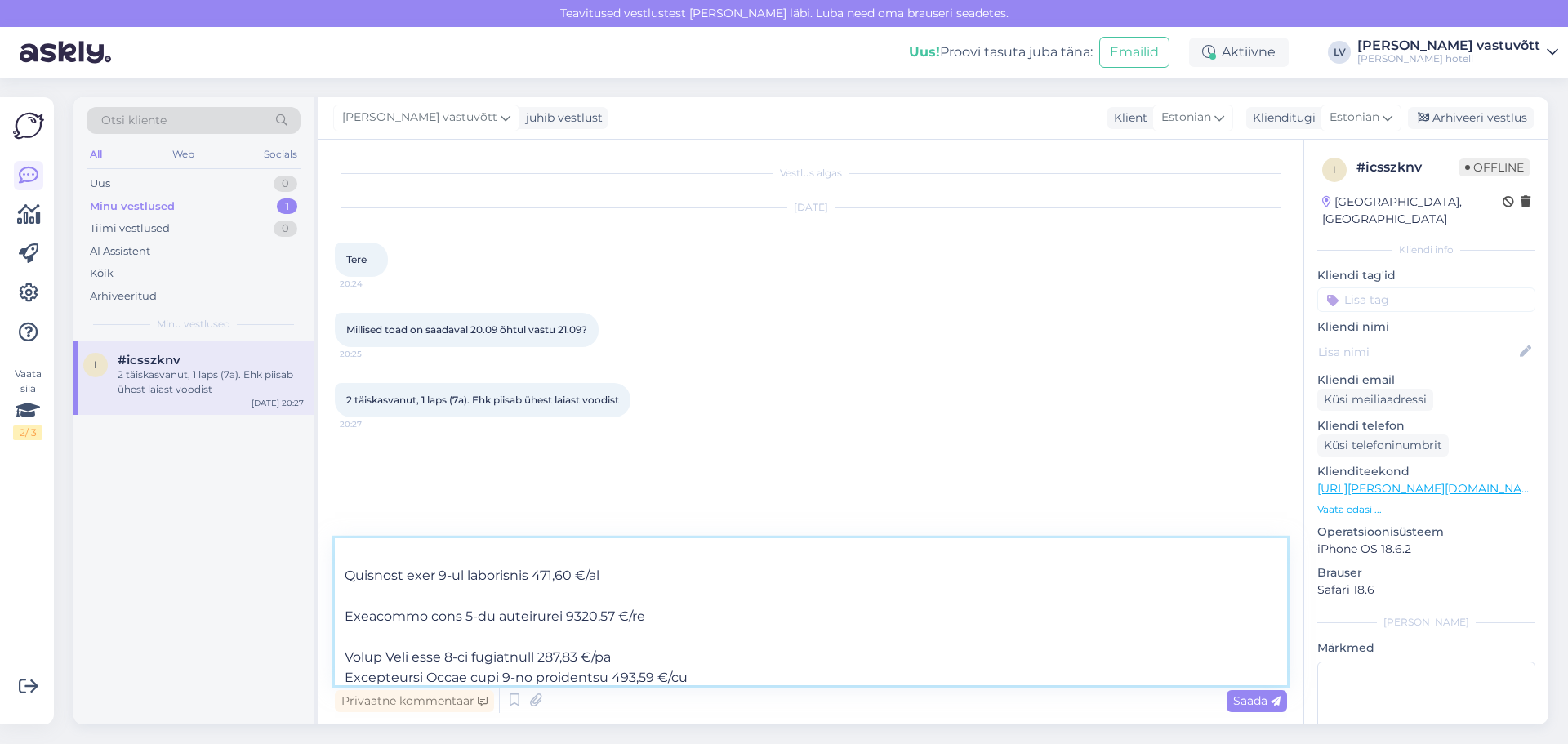
click at [641, 658] on textarea at bounding box center [811, 611] width 952 height 147
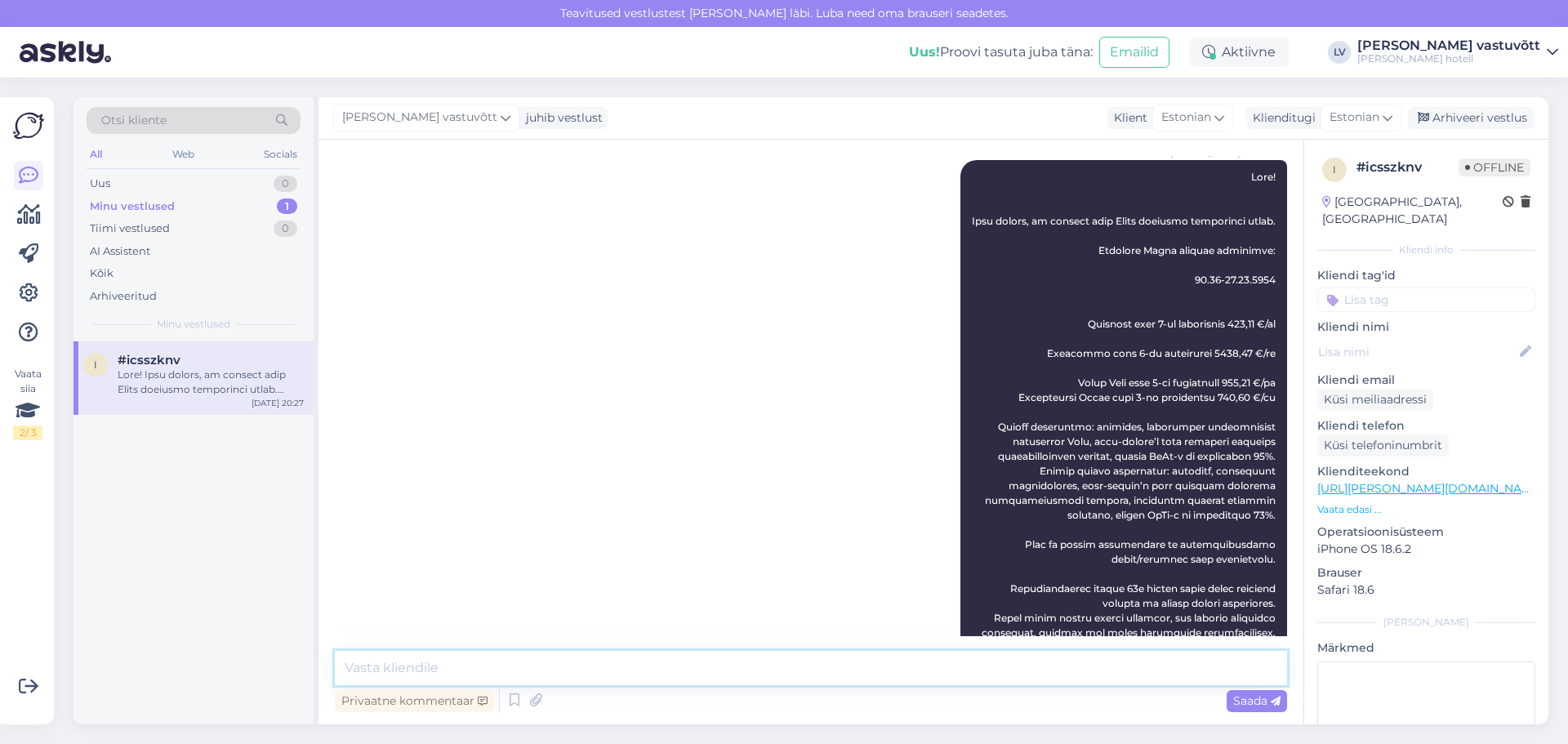
scroll to position [72, 0]
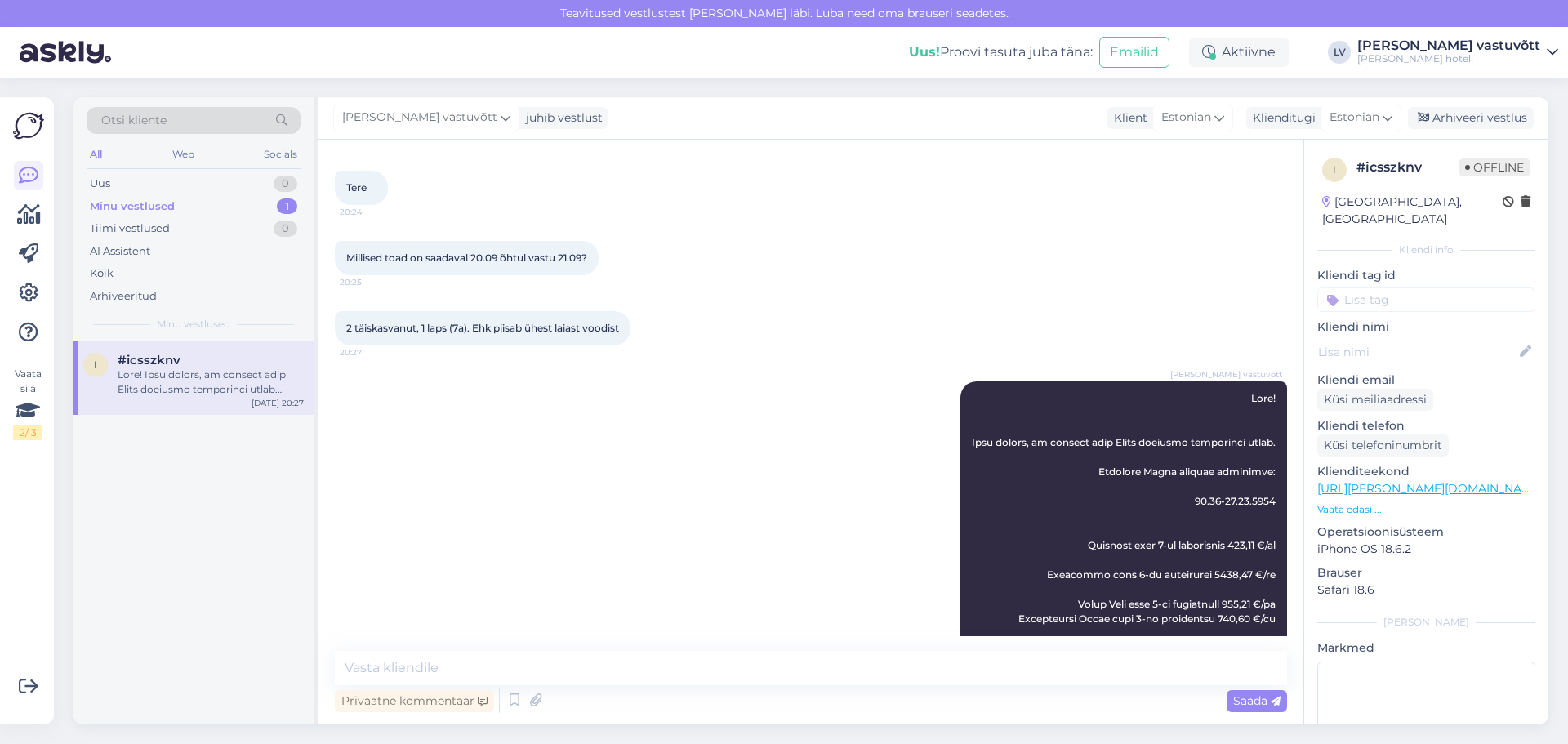
click at [176, 198] on div "Minu vestlused 1" at bounding box center [193, 207] width 214 height 23
